Goal: Information Seeking & Learning: Stay updated

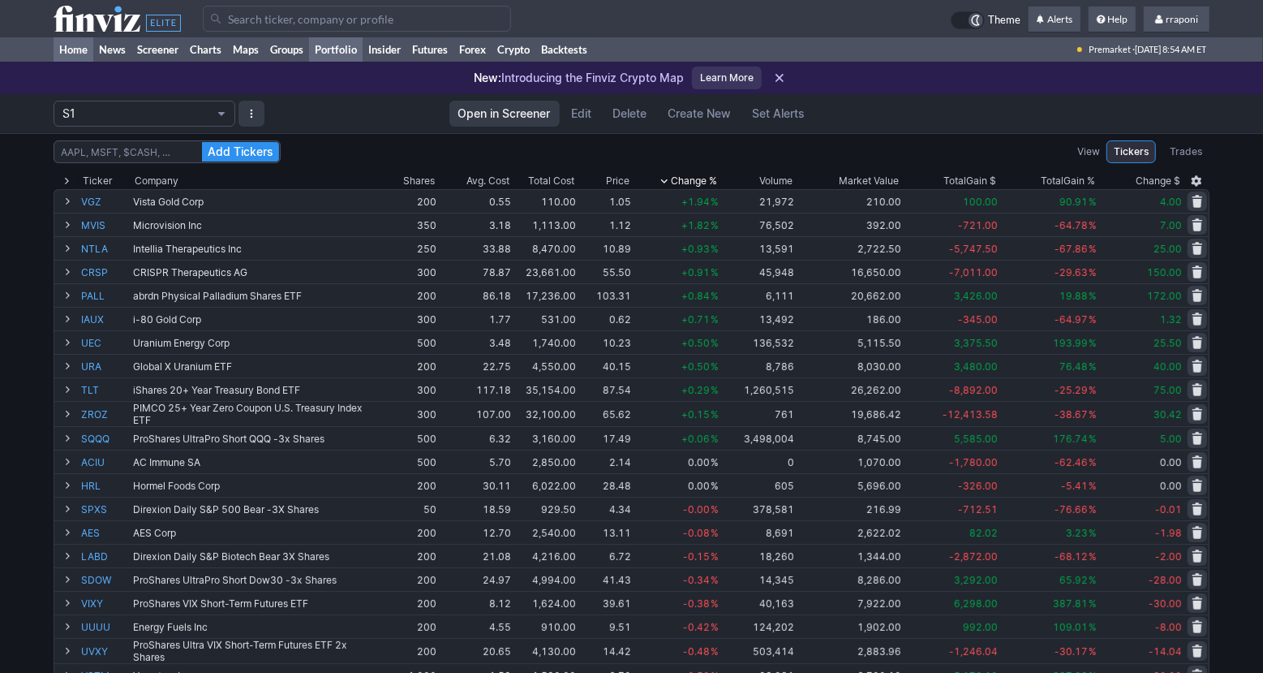
click at [91, 56] on link "Home" at bounding box center [74, 49] width 40 height 24
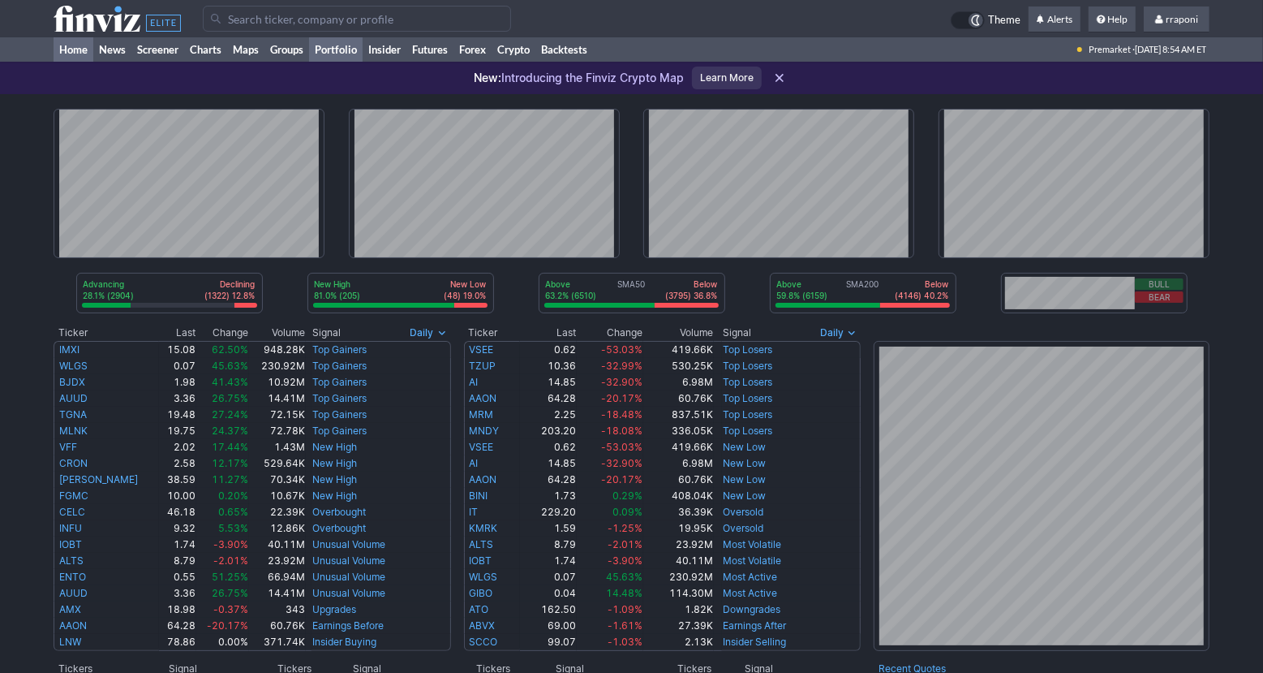
click at [357, 56] on link "Portfolio" at bounding box center [336, 49] width 54 height 24
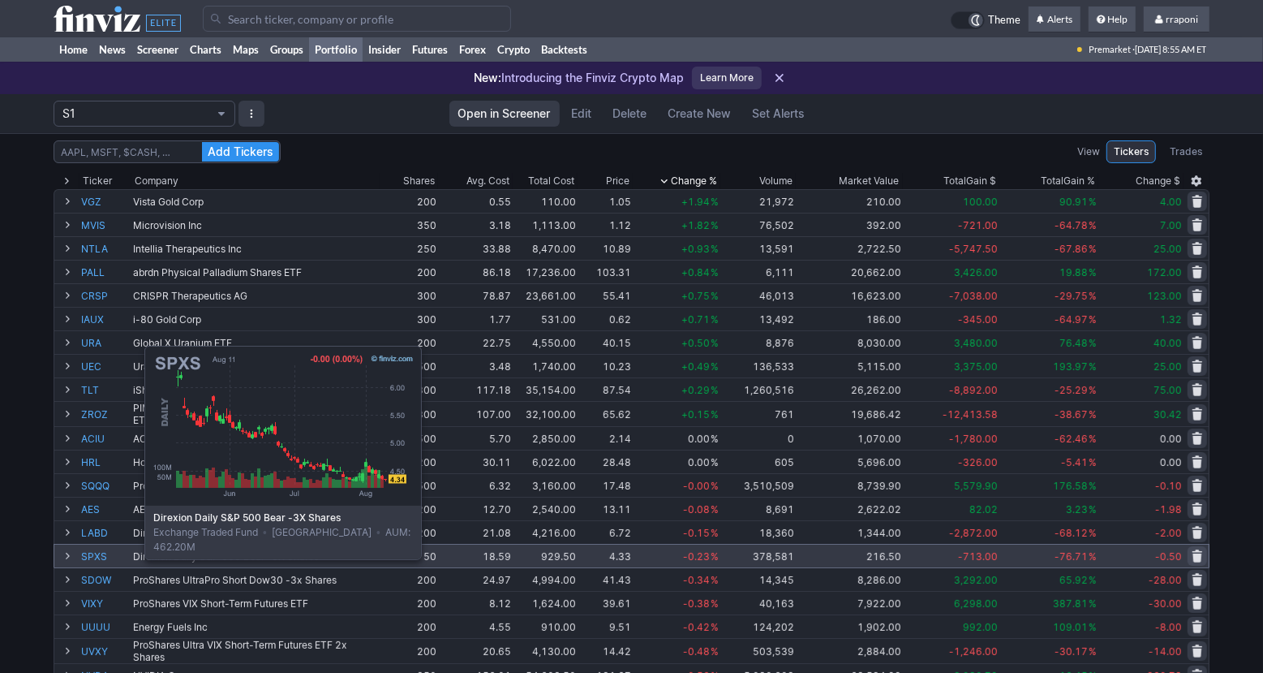
click at [104, 557] on link "SPXS" at bounding box center [105, 555] width 49 height 23
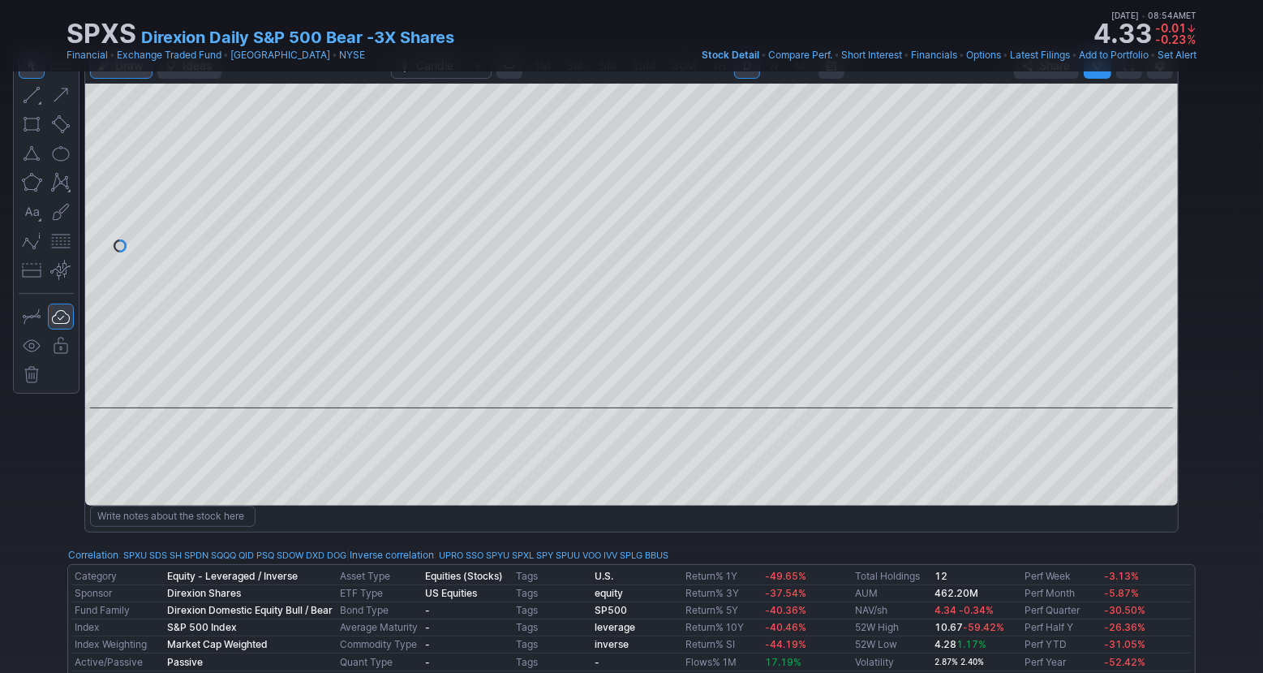
scroll to position [11, 0]
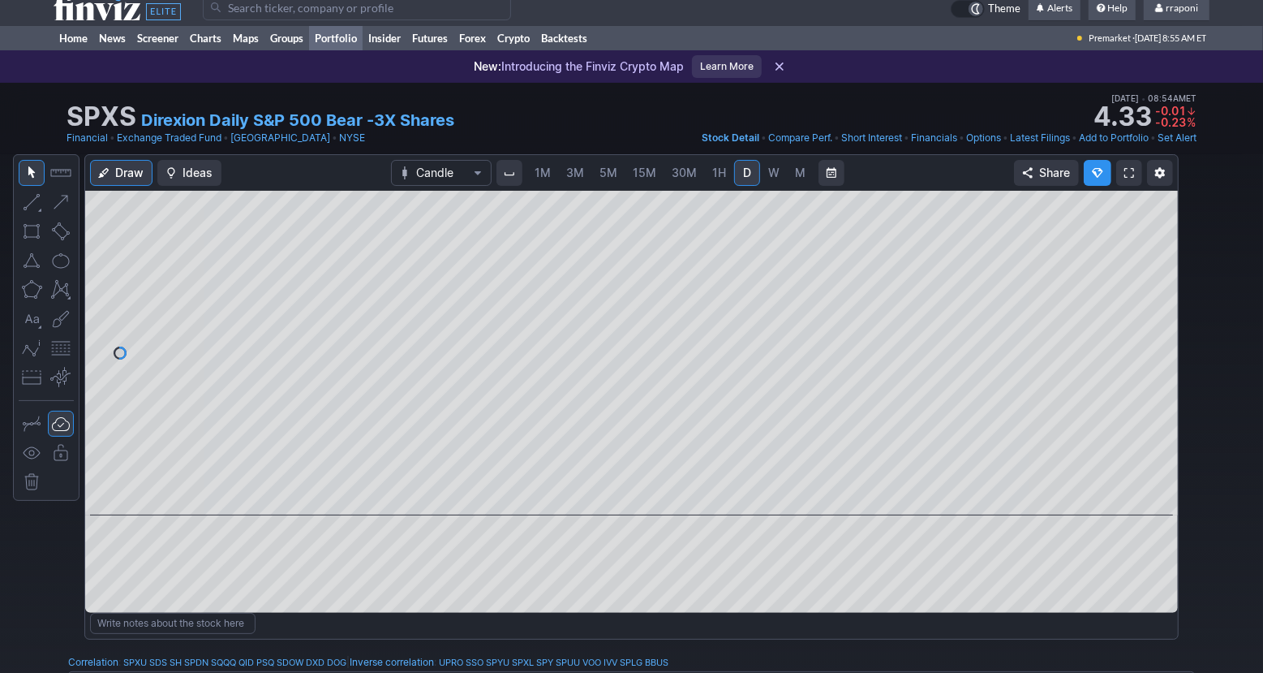
click at [357, 37] on link "Portfolio" at bounding box center [336, 38] width 54 height 24
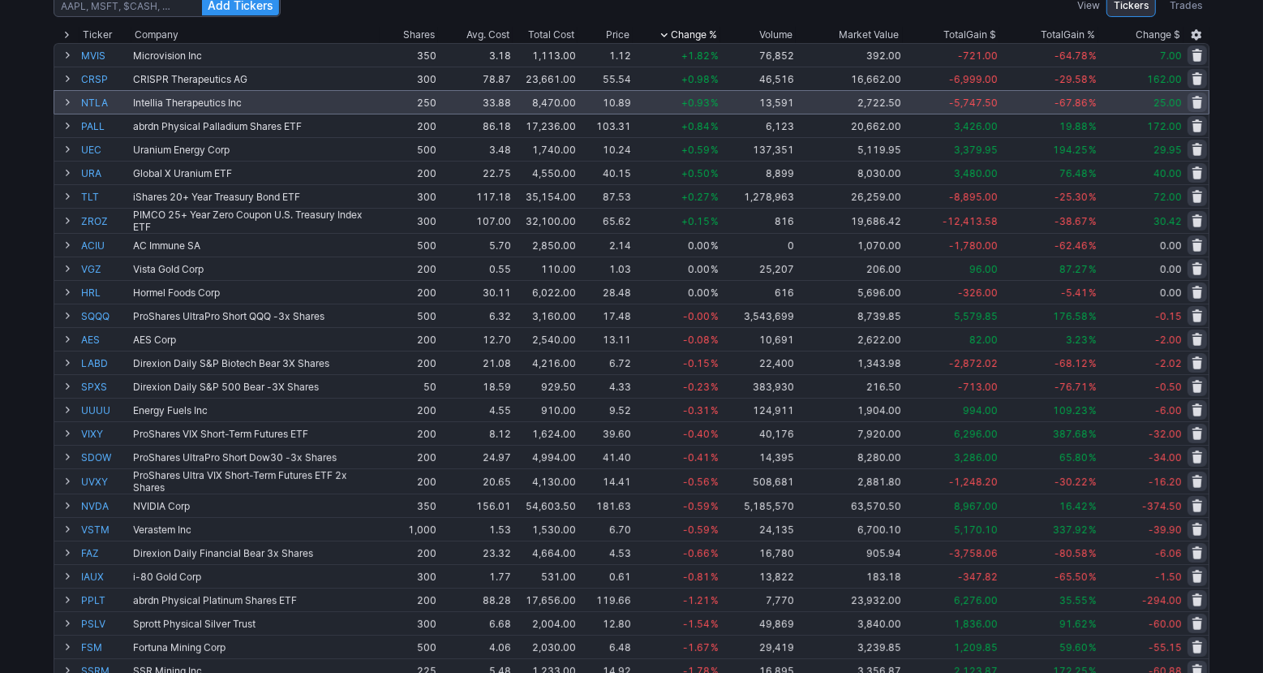
scroll to position [150, 0]
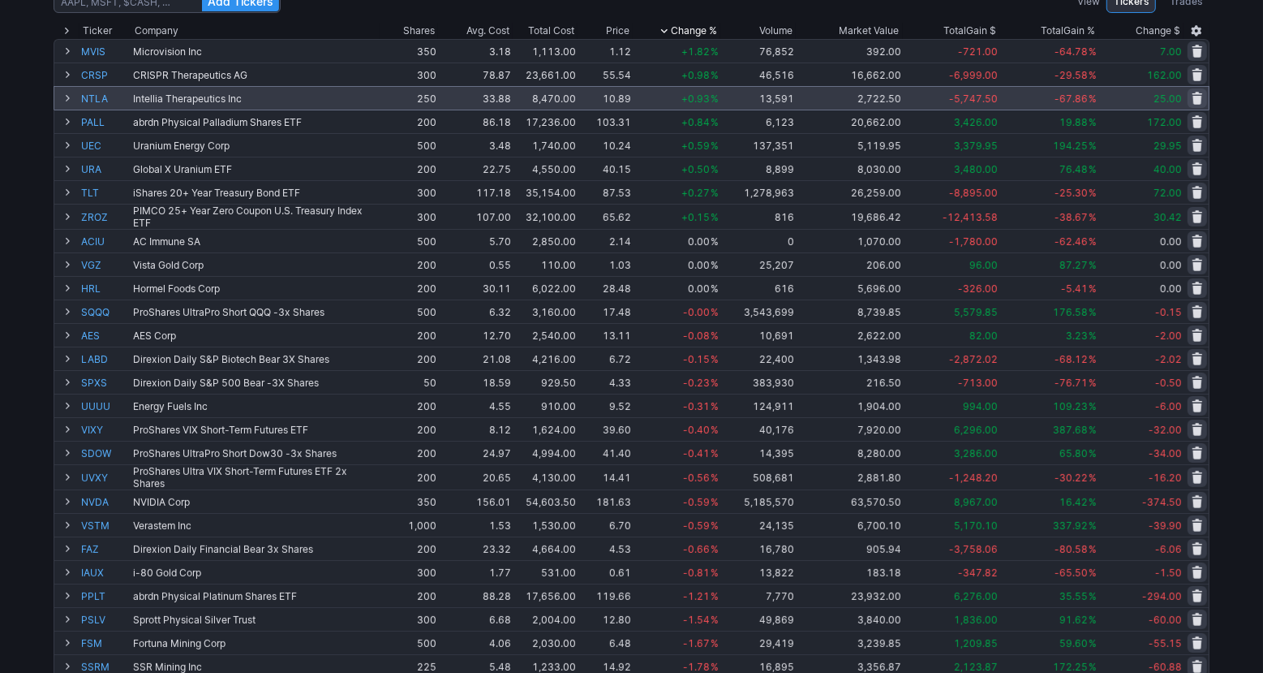
click at [1239, 196] on div "Add Tickers View Tickers Trades Ticker Company Shares Avg. Cost Total Cost Pric…" at bounding box center [631, 497] width 1263 height 1028
click at [1241, 187] on div "Add Tickers View Tickers Trades Ticker Company Shares Avg. Cost Total Cost Pric…" at bounding box center [631, 497] width 1263 height 1028
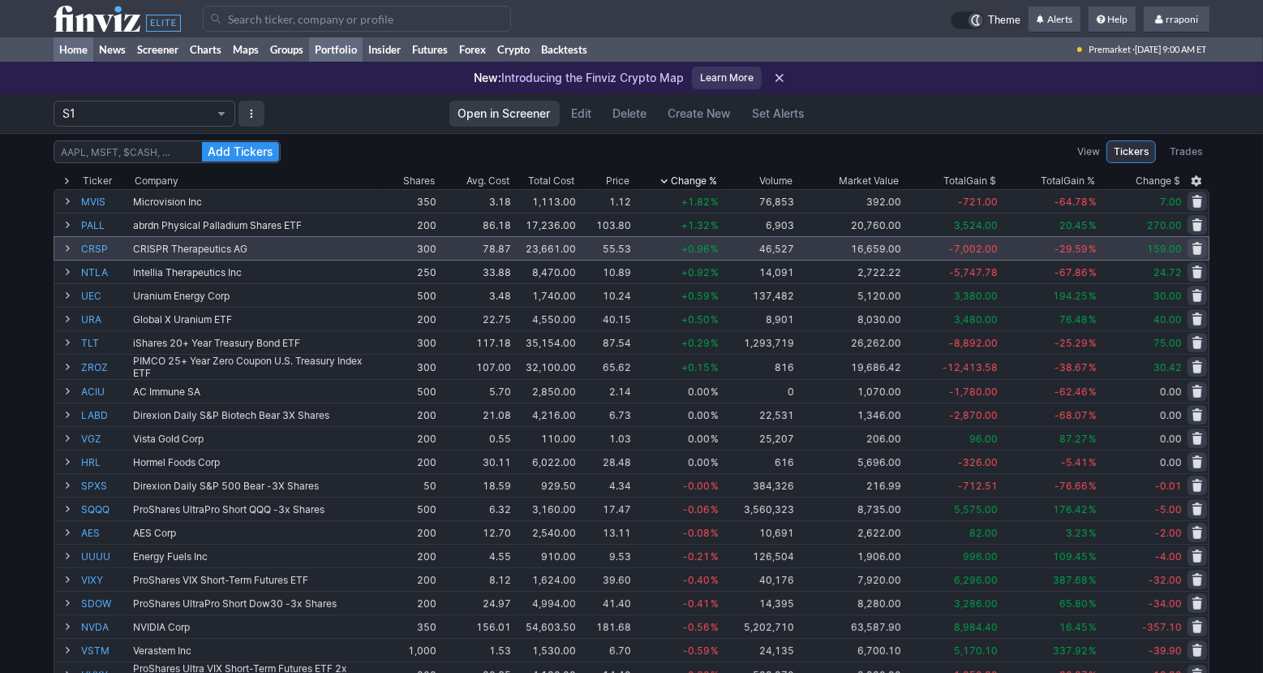
scroll to position [0, 0]
click at [75, 53] on link "Home" at bounding box center [74, 49] width 40 height 24
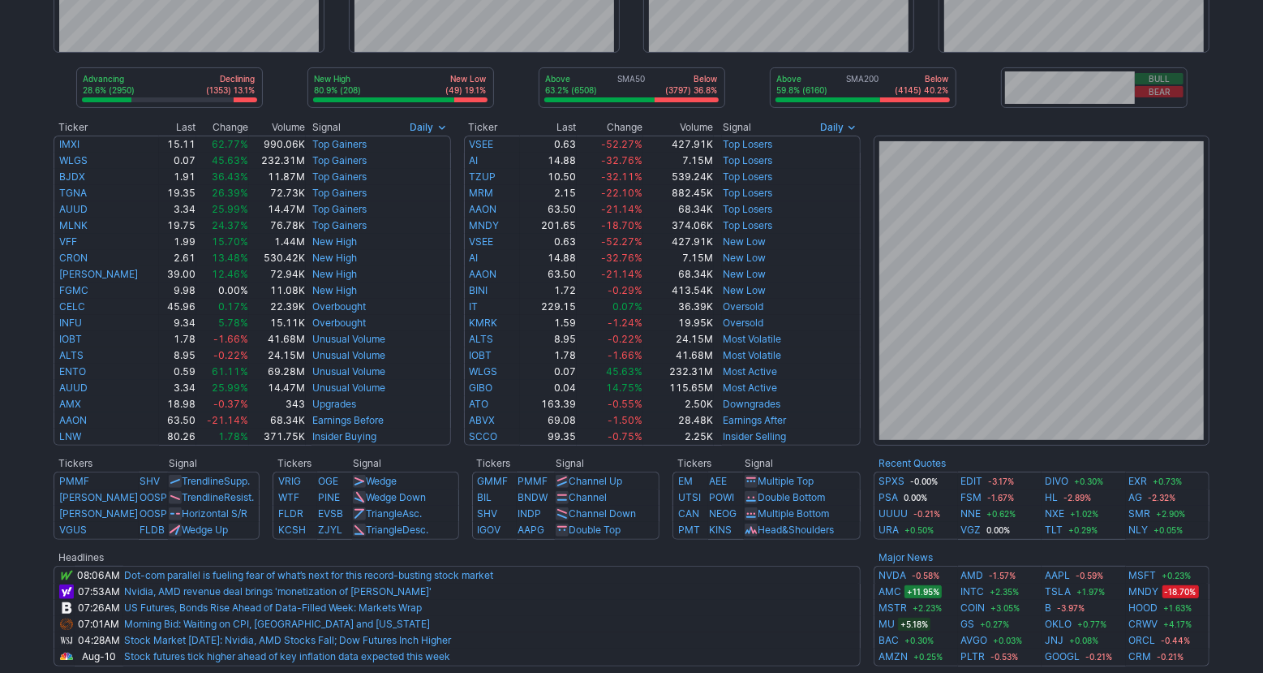
scroll to position [223, 0]
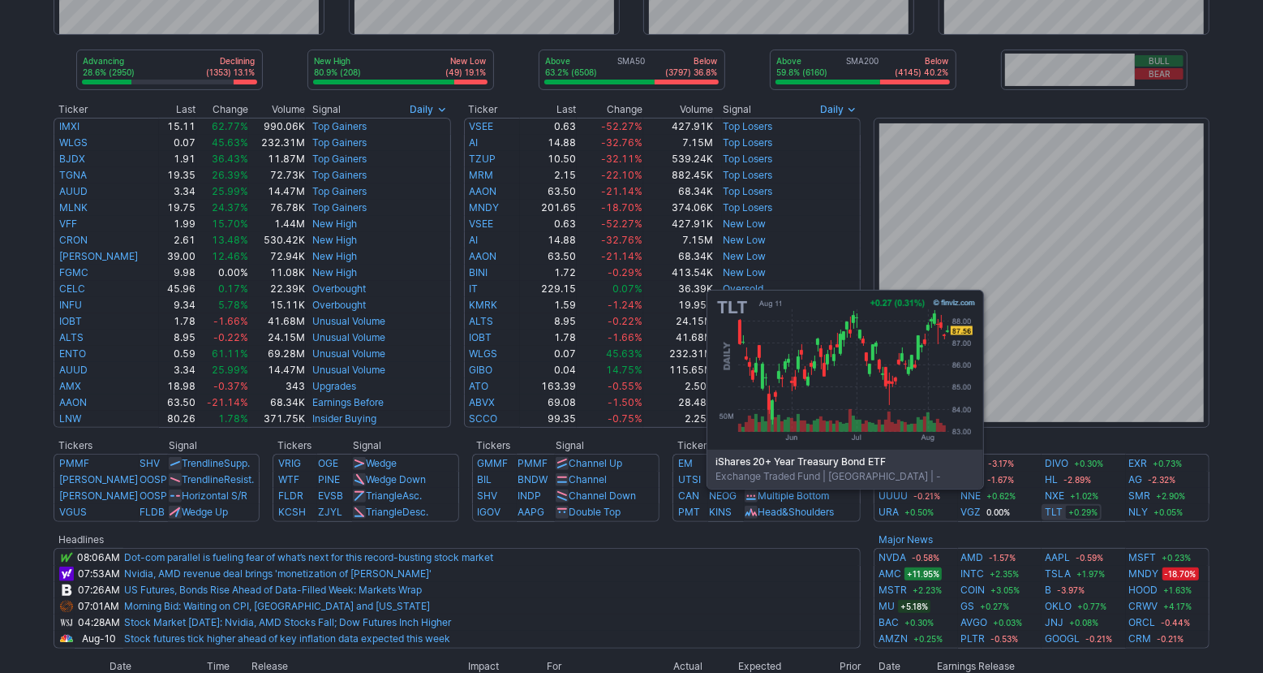
click at [1055, 513] on link "TLT" at bounding box center [1054, 512] width 18 height 16
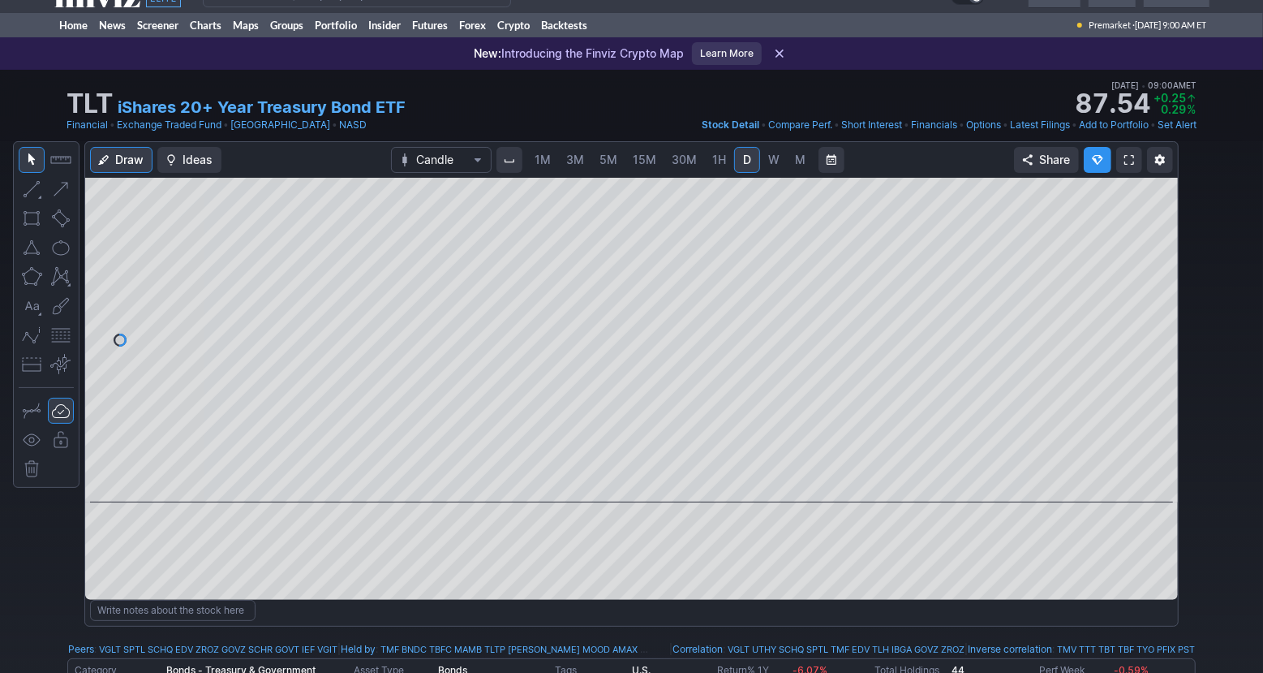
scroll to position [48, 0]
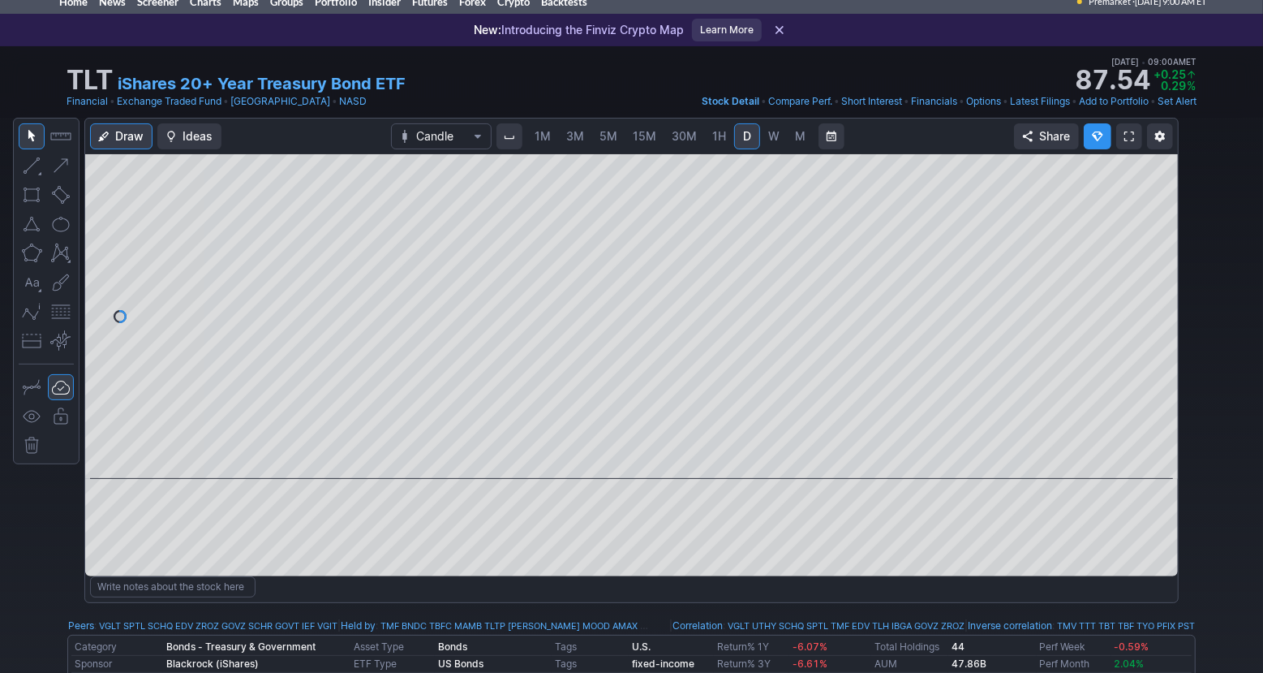
click at [781, 152] on div "1M 3M 5M 15M 30M 1H D W M" at bounding box center [670, 136] width 351 height 32
click at [776, 146] on link "W" at bounding box center [774, 136] width 26 height 26
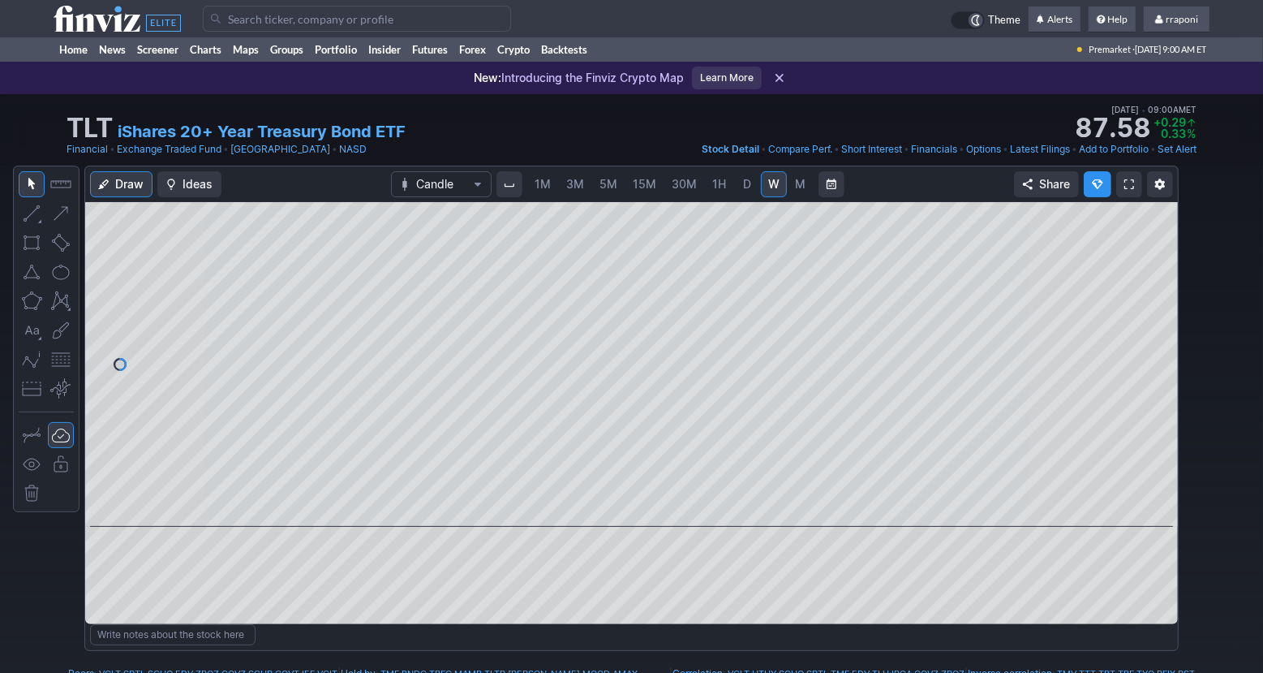
click at [798, 194] on link "M" at bounding box center [801, 184] width 26 height 26
click at [616, 510] on button at bounding box center [616, 503] width 23 height 19
click at [346, 58] on link "Portfolio" at bounding box center [336, 49] width 54 height 24
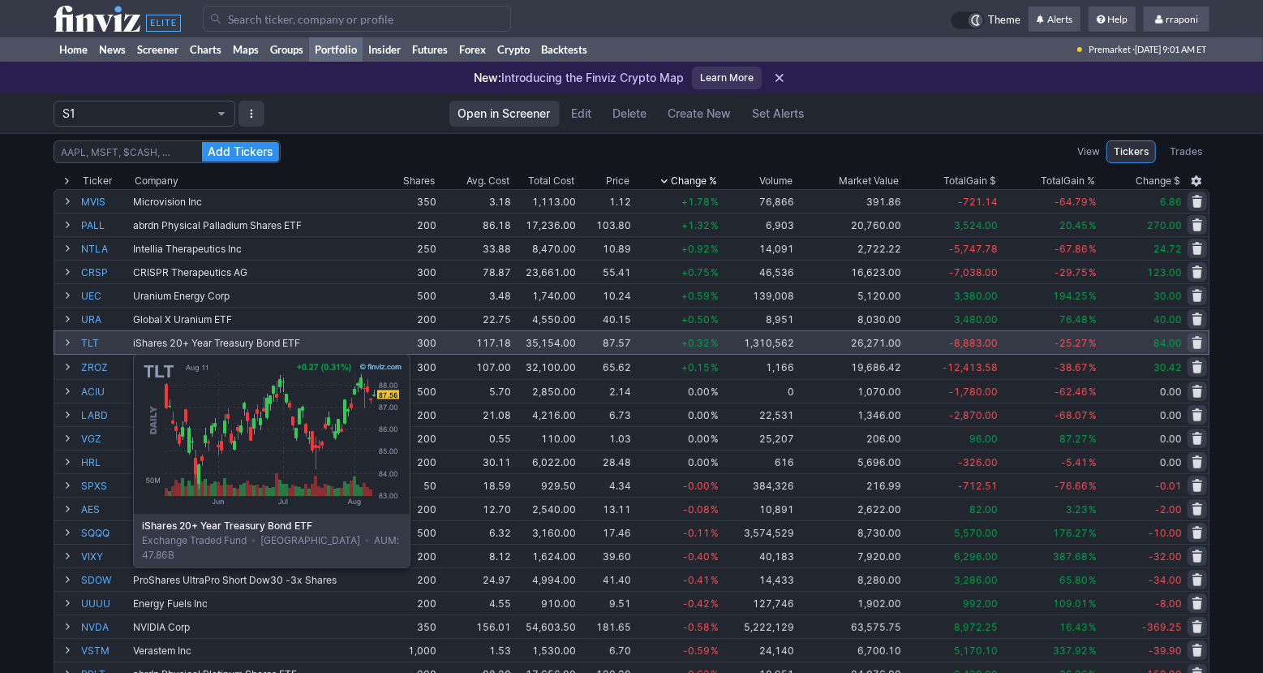
click at [92, 346] on link "TLT" at bounding box center [105, 342] width 49 height 23
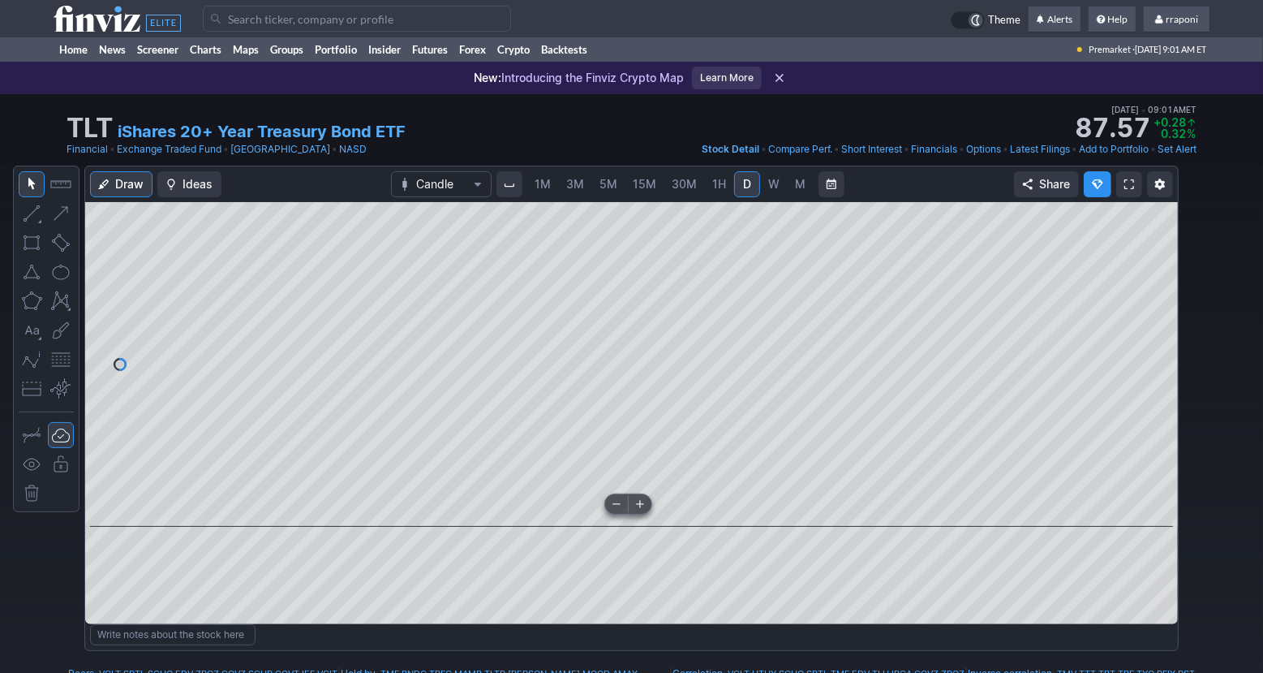
click at [613, 508] on span at bounding box center [616, 503] width 21 height 13
click at [616, 501] on span at bounding box center [616, 503] width 21 height 13
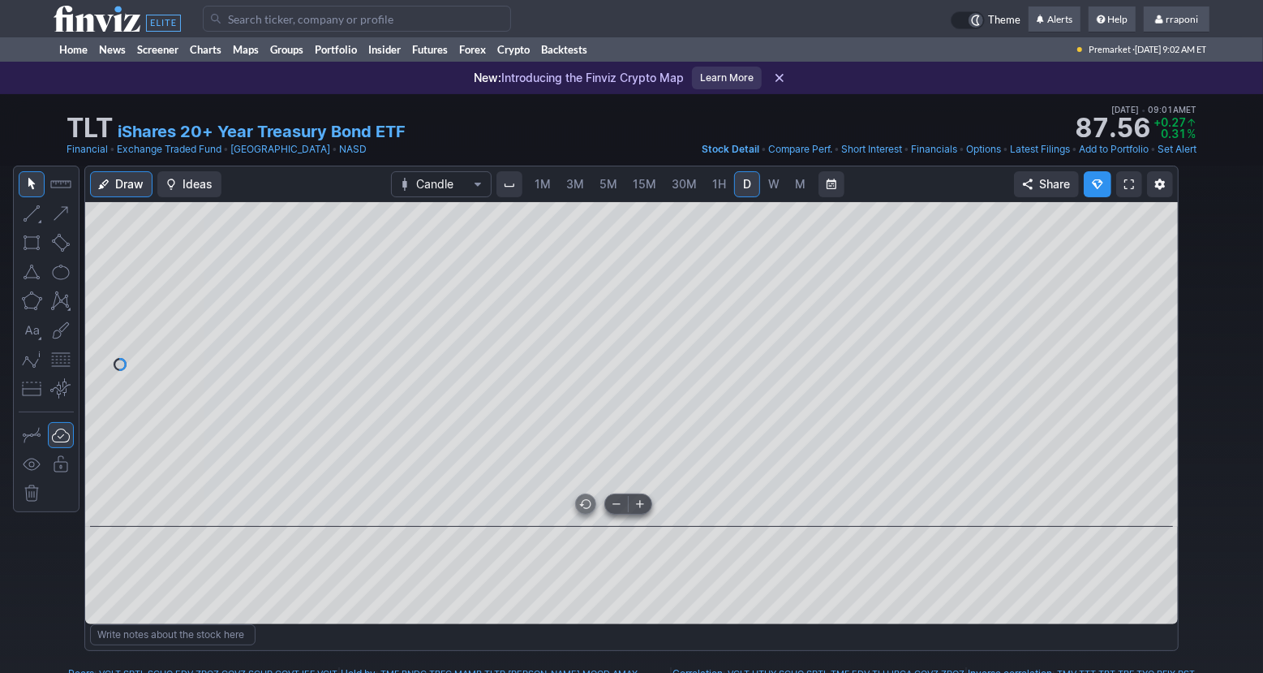
click at [616, 501] on span at bounding box center [616, 503] width 21 height 13
click at [351, 49] on link "Portfolio" at bounding box center [336, 49] width 54 height 24
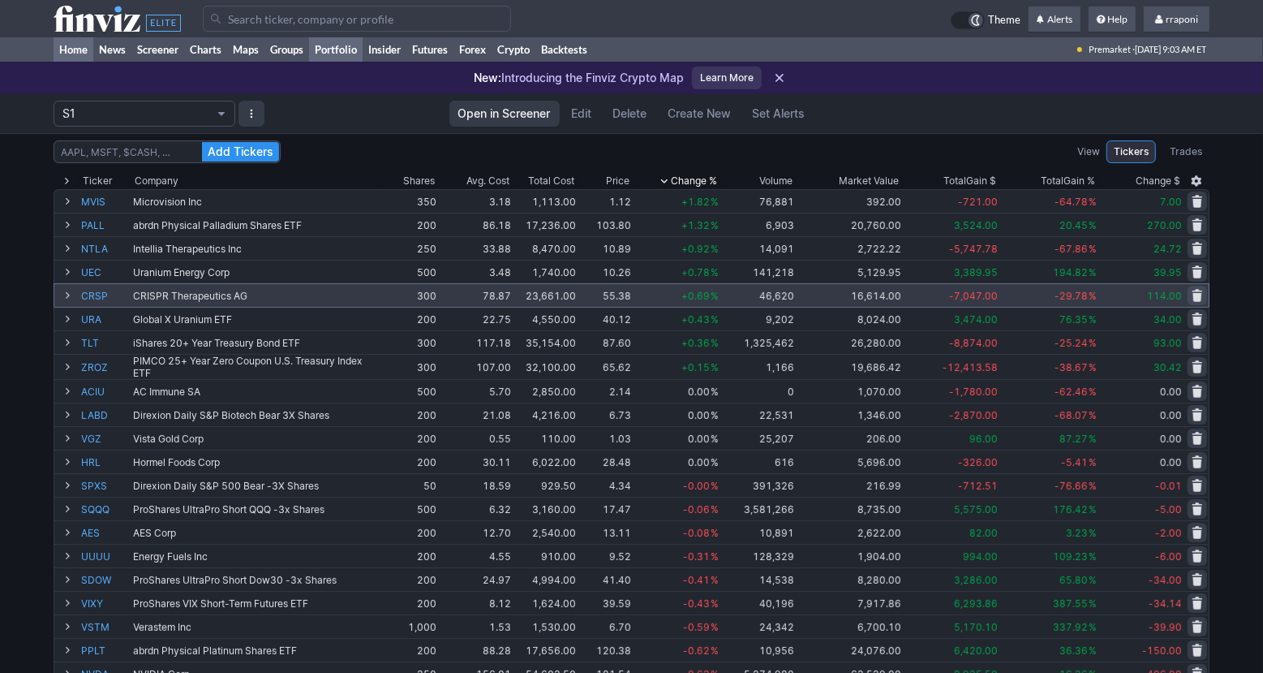
click at [80, 48] on link "Home" at bounding box center [74, 49] width 40 height 24
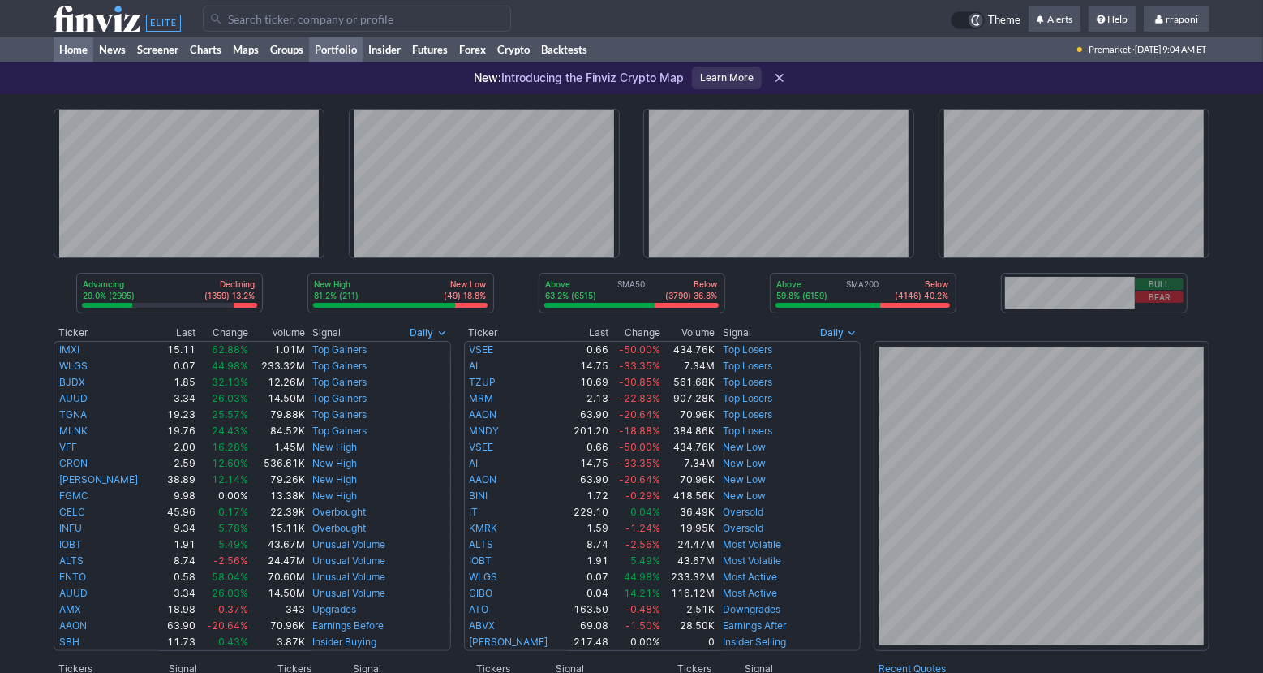
click at [346, 58] on link "Portfolio" at bounding box center [336, 49] width 54 height 24
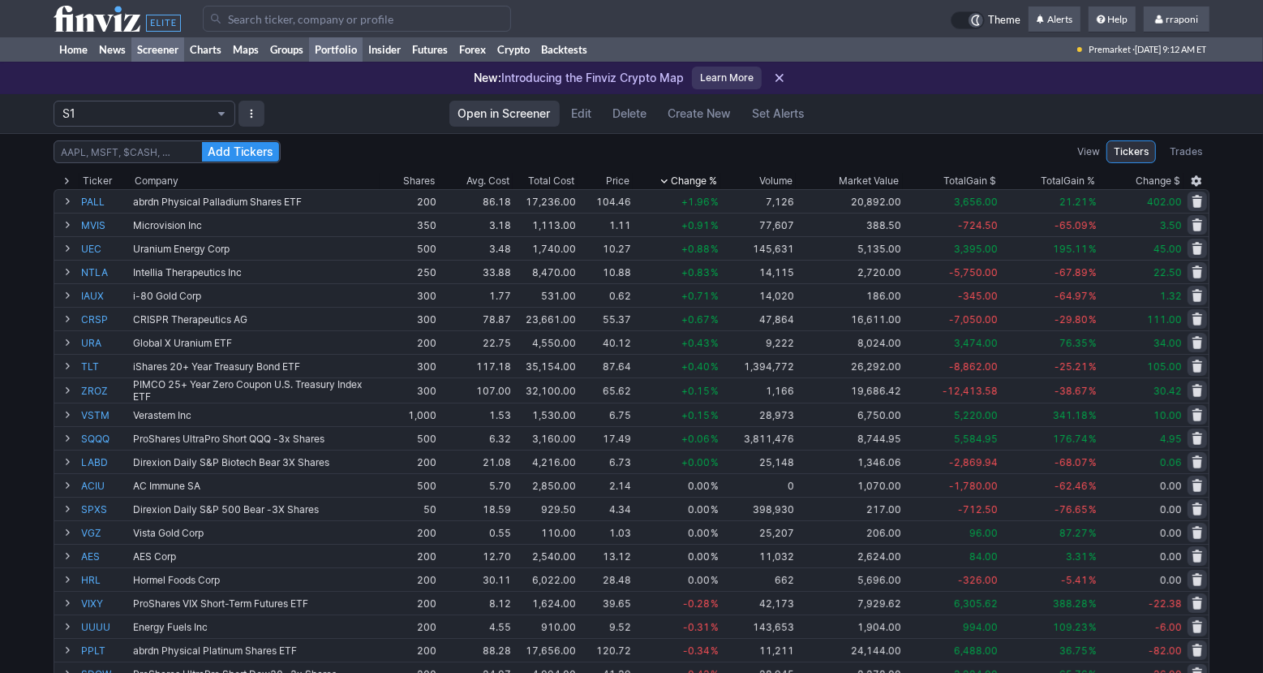
click at [165, 45] on link "Screener" at bounding box center [157, 49] width 53 height 24
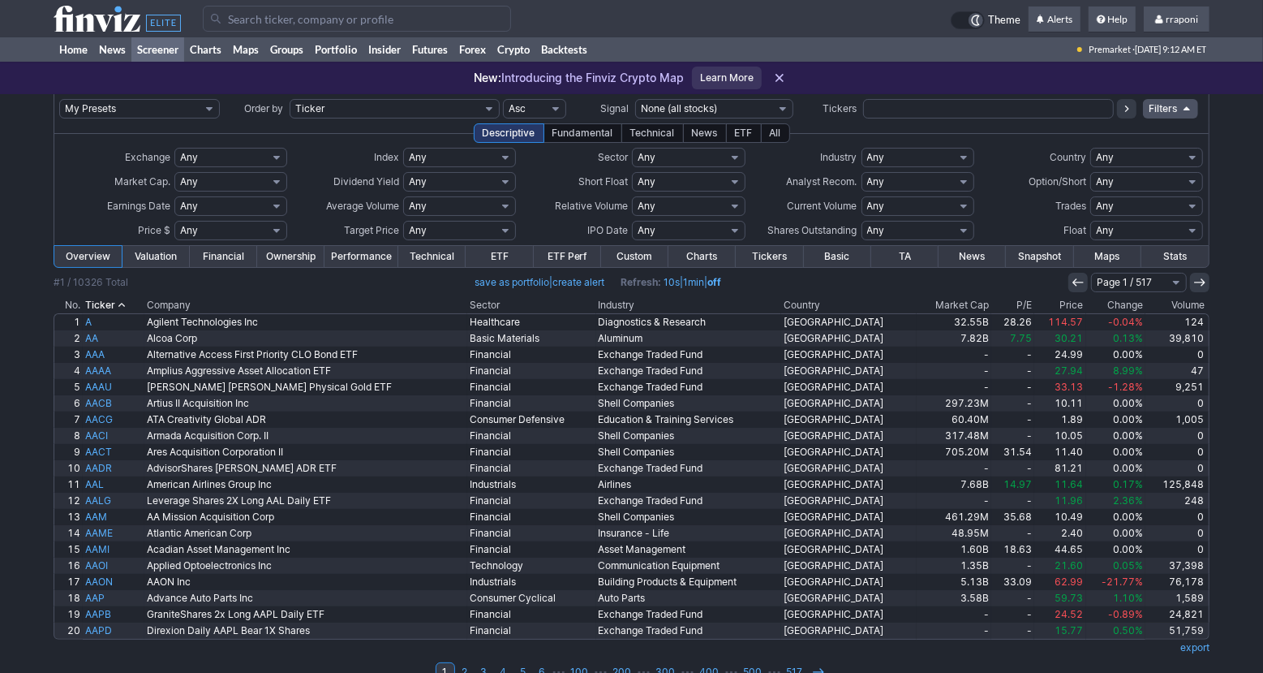
click at [1179, 310] on th "Volume" at bounding box center [1178, 305] width 64 height 16
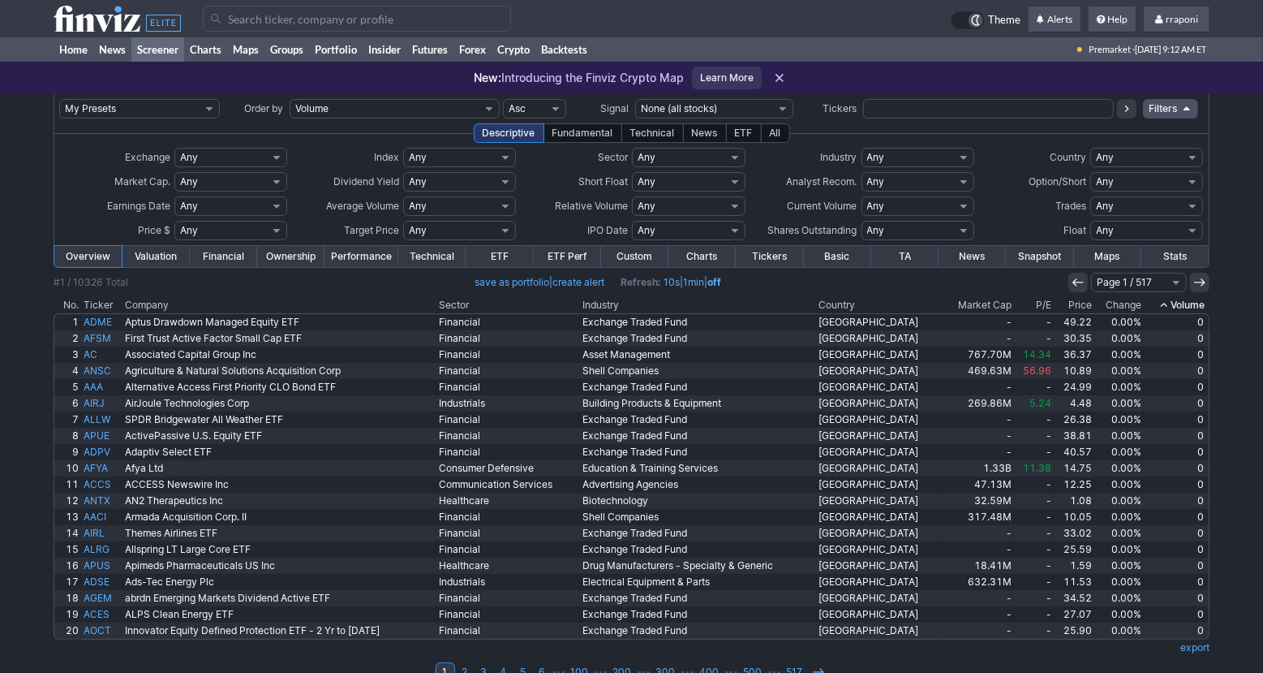
click at [1173, 306] on th "Volume" at bounding box center [1177, 305] width 66 height 16
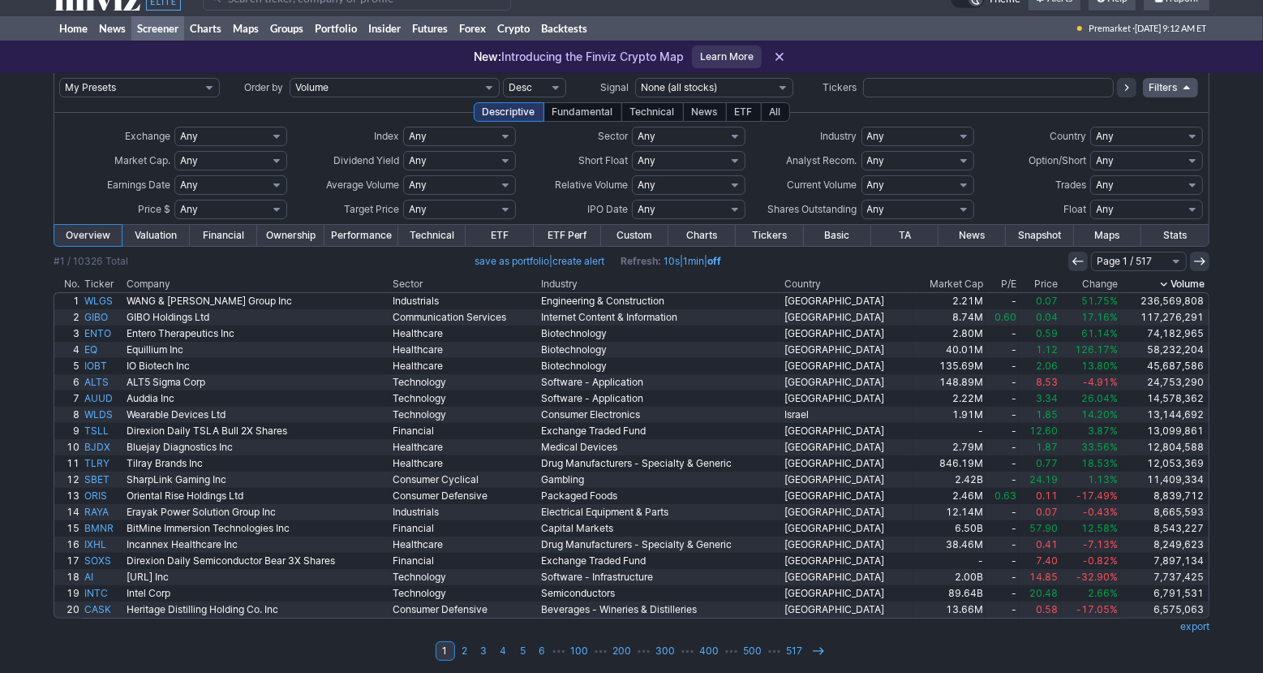
scroll to position [26, 0]
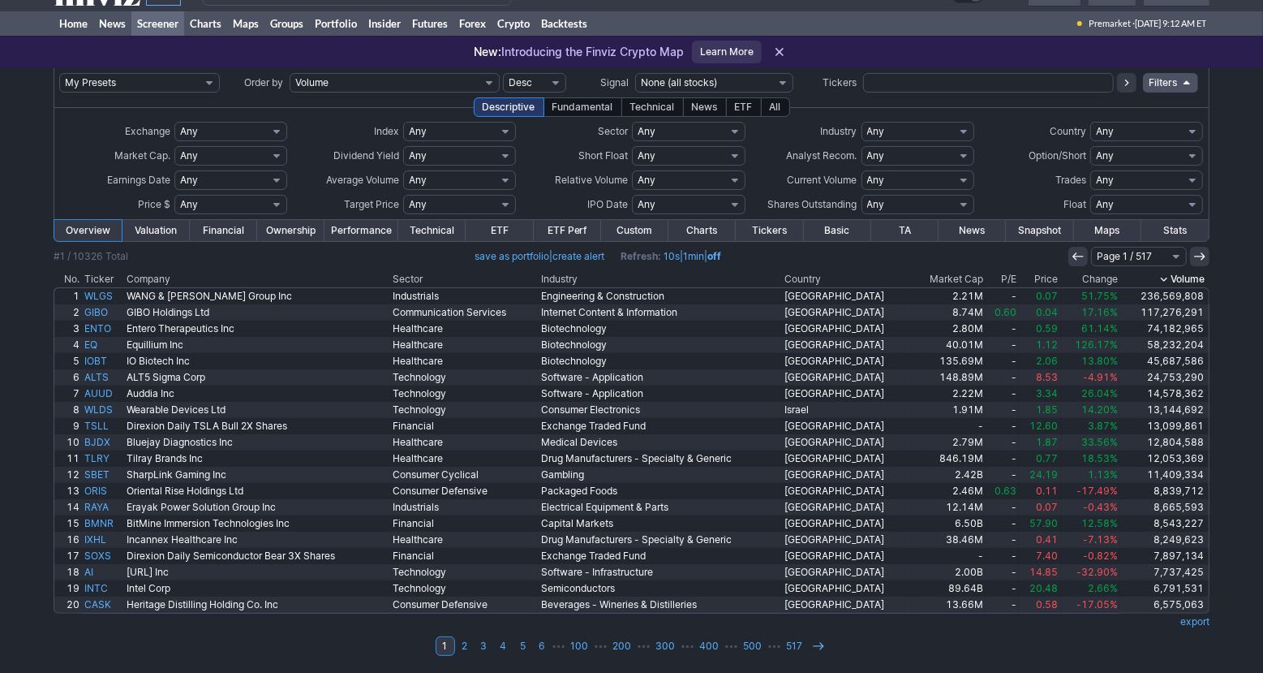
click at [1251, 434] on div "My Presets -Save Screen -Edit Screens s: p3 s: p2 s: p1 p: S1 Order by Ticker T…" at bounding box center [631, 370] width 1263 height 605
click at [464, 648] on link "2" at bounding box center [464, 645] width 19 height 19
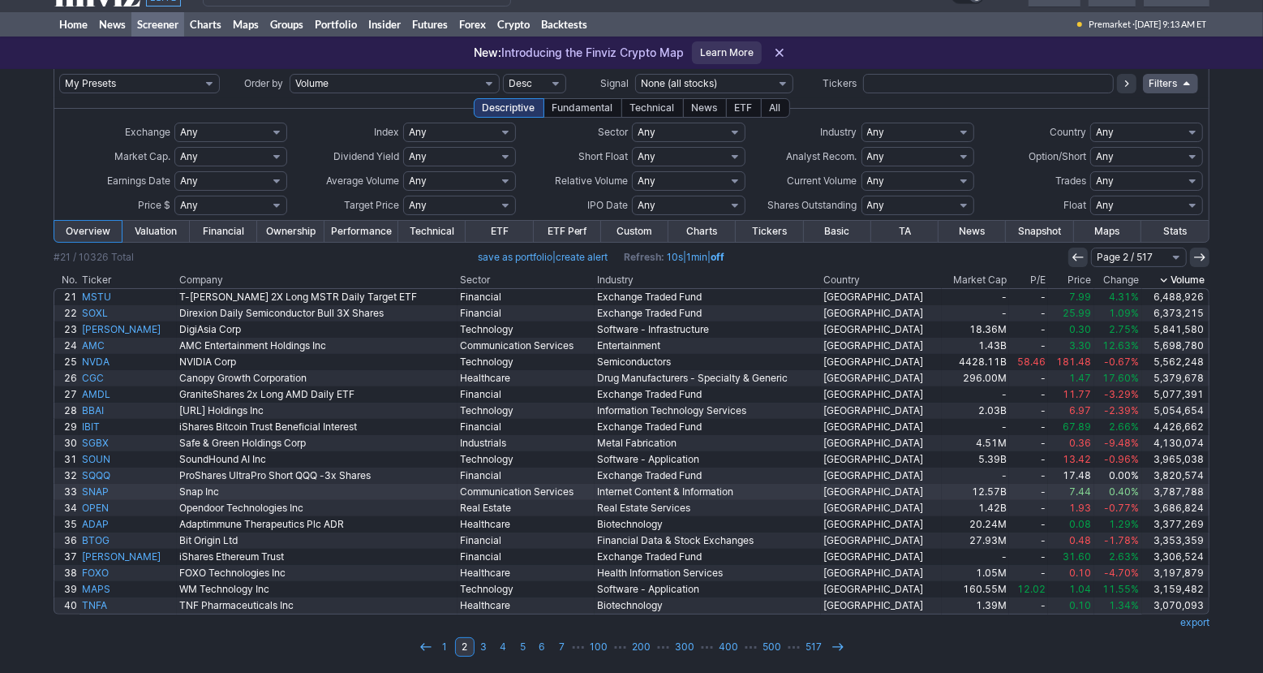
scroll to position [26, 0]
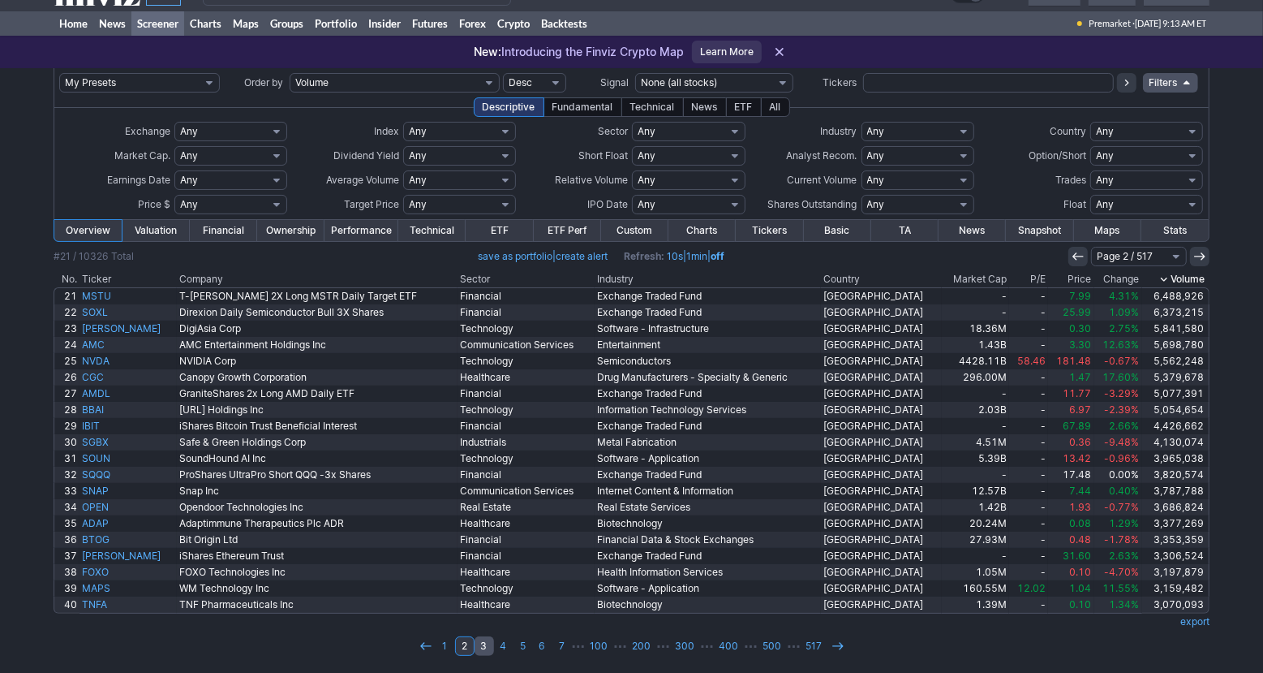
click at [484, 650] on link "3" at bounding box center [484, 645] width 19 height 19
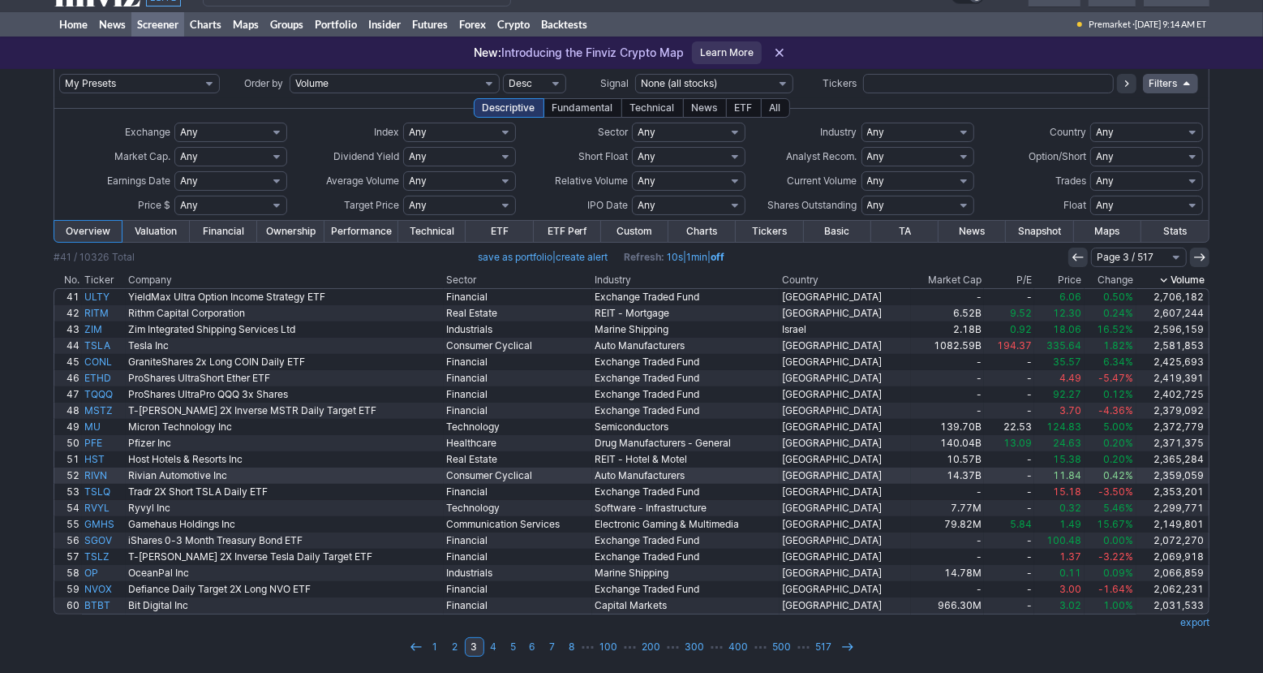
scroll to position [26, 0]
click at [351, 32] on link "Portfolio" at bounding box center [336, 23] width 54 height 24
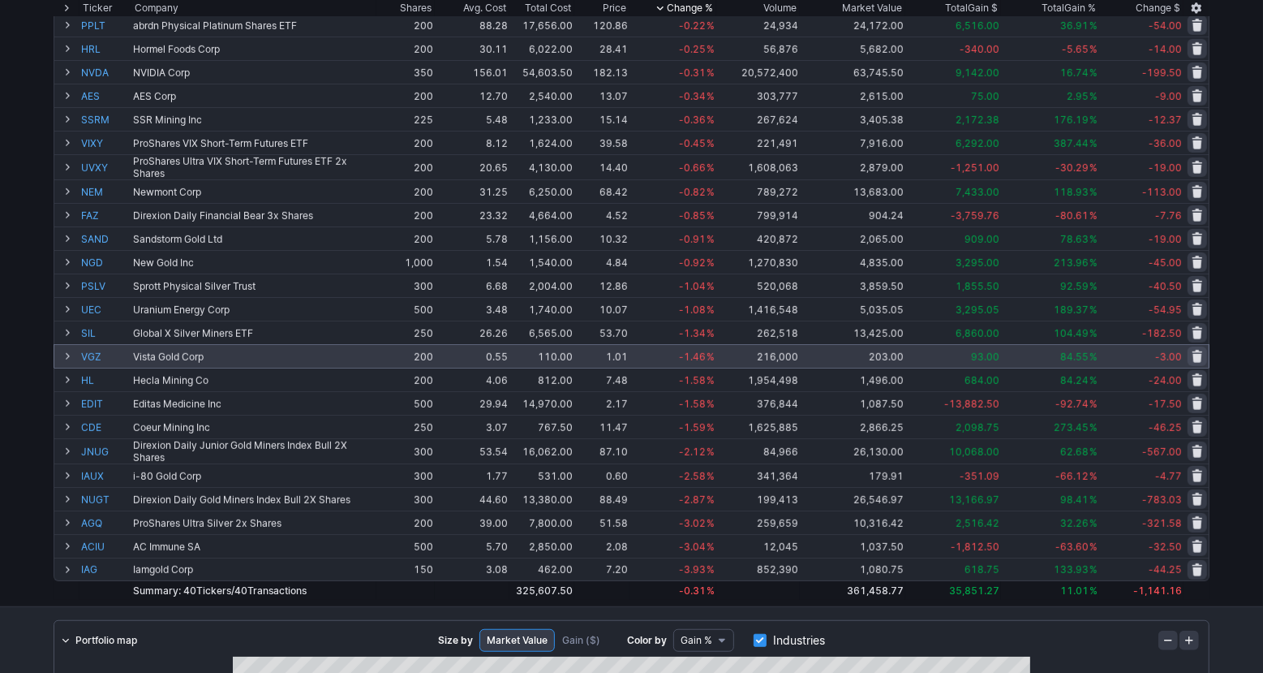
scroll to position [555, 0]
